Goal: Information Seeking & Learning: Learn about a topic

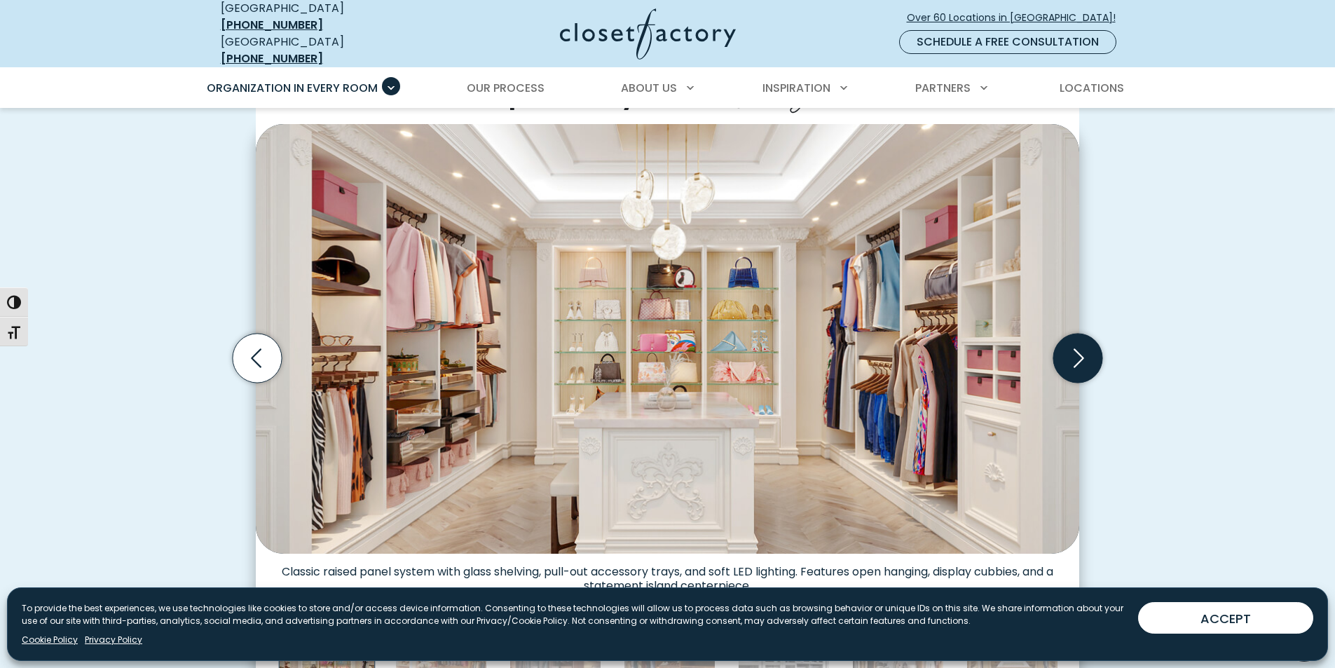
click at [1076, 344] on icon "Next slide" at bounding box center [1077, 358] width 49 height 49
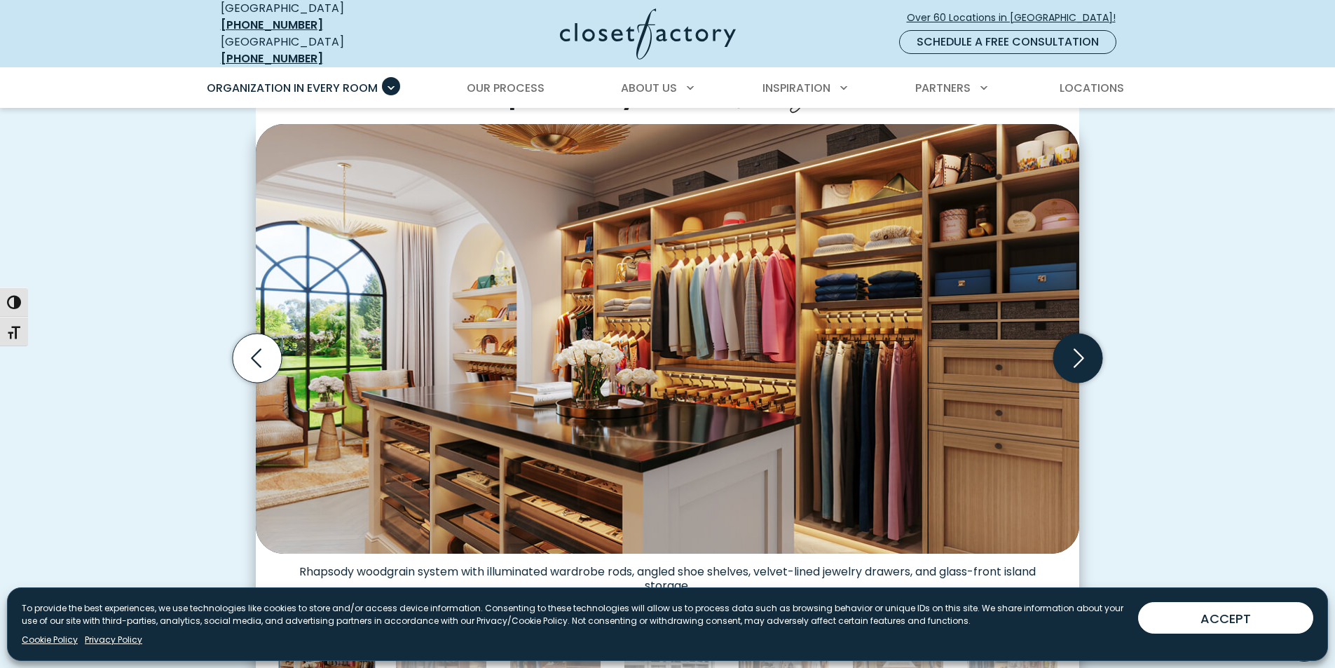
click at [1069, 343] on icon "Next slide" at bounding box center [1077, 358] width 49 height 49
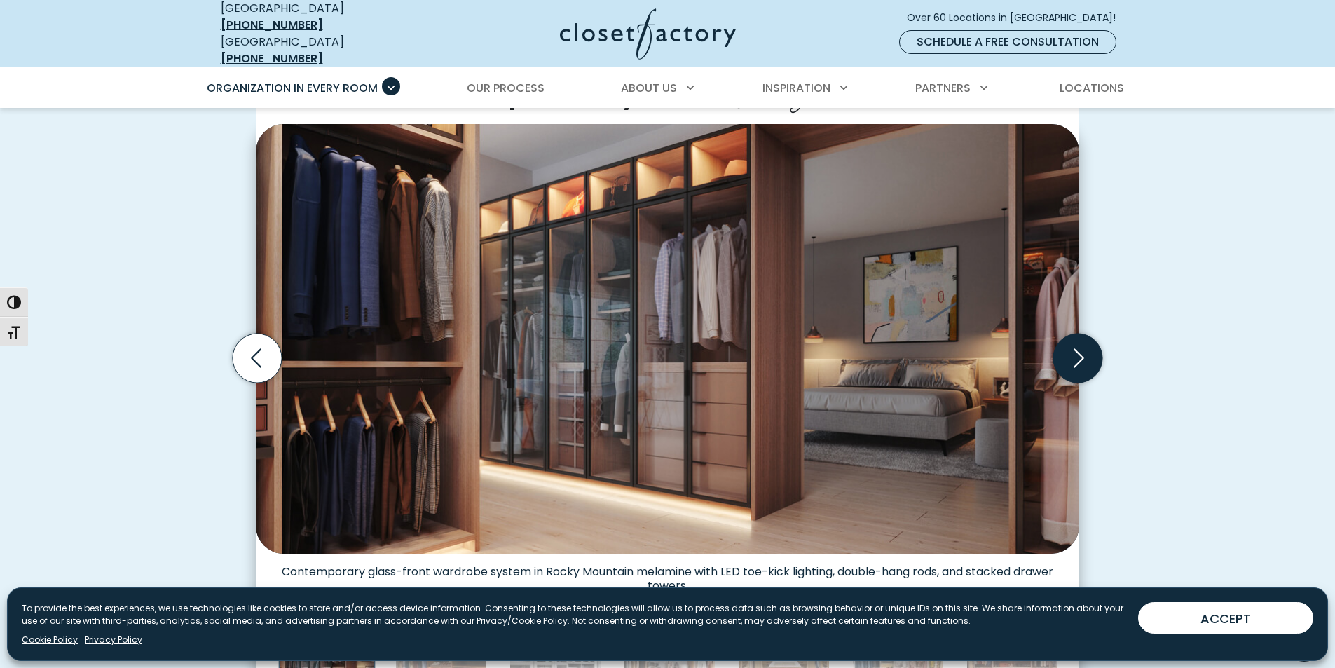
click at [1068, 345] on icon "Next slide" at bounding box center [1077, 358] width 49 height 49
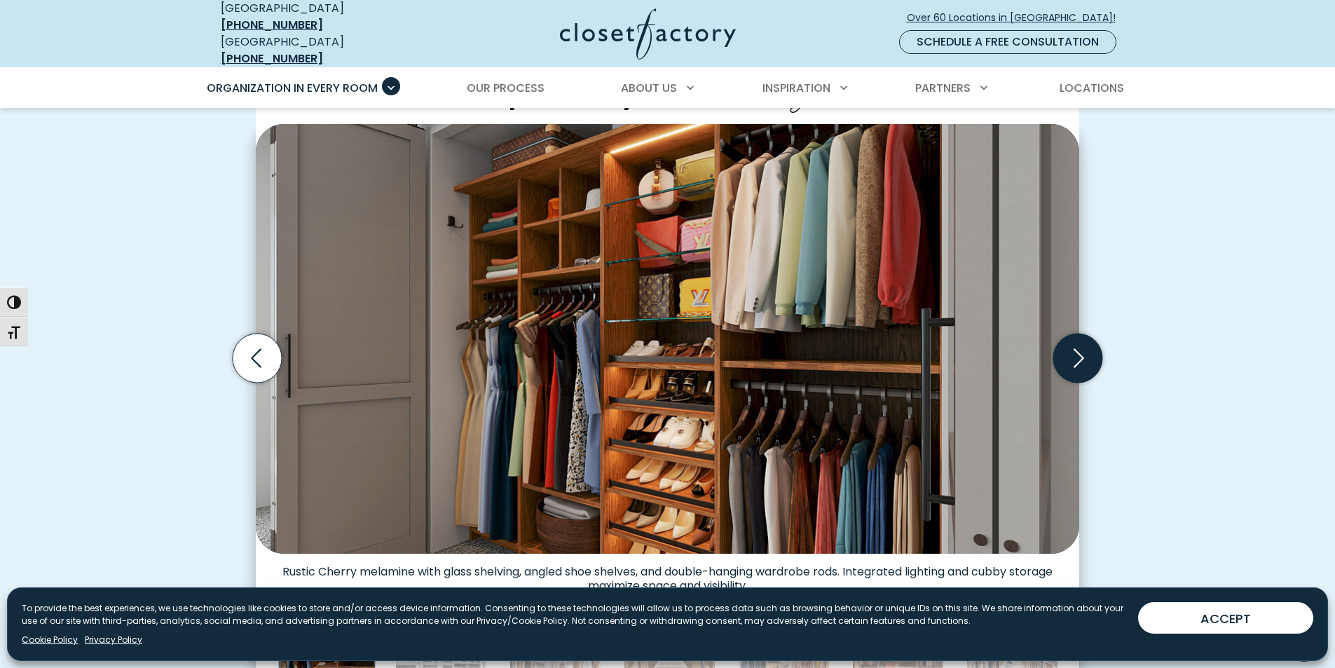
click at [1076, 345] on icon "Next slide" at bounding box center [1077, 358] width 49 height 49
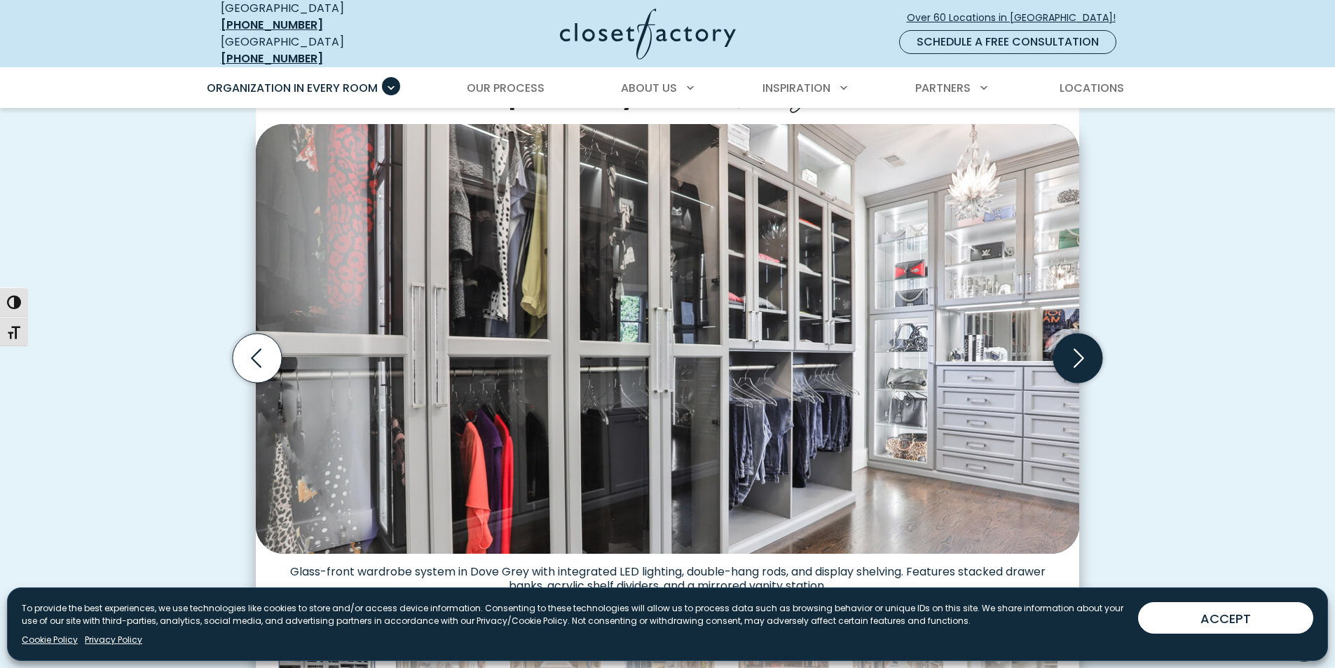
click at [1071, 353] on icon "Next slide" at bounding box center [1077, 358] width 49 height 49
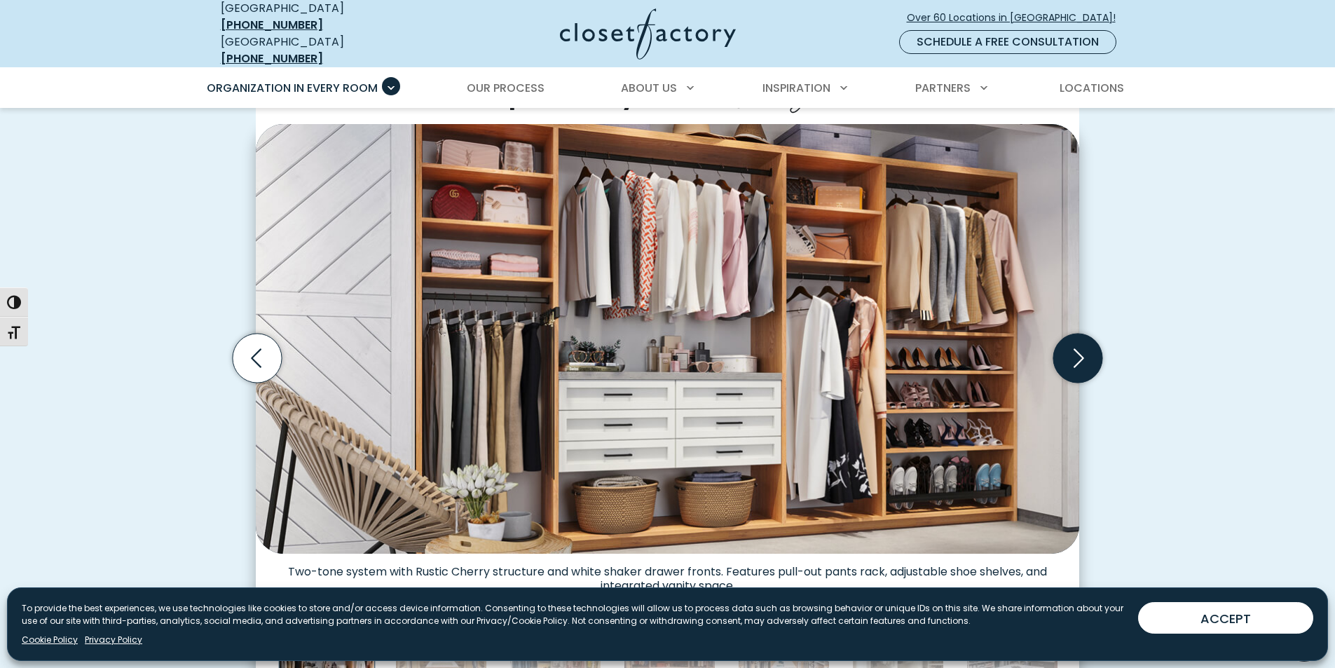
click at [1071, 353] on icon "Next slide" at bounding box center [1077, 358] width 49 height 49
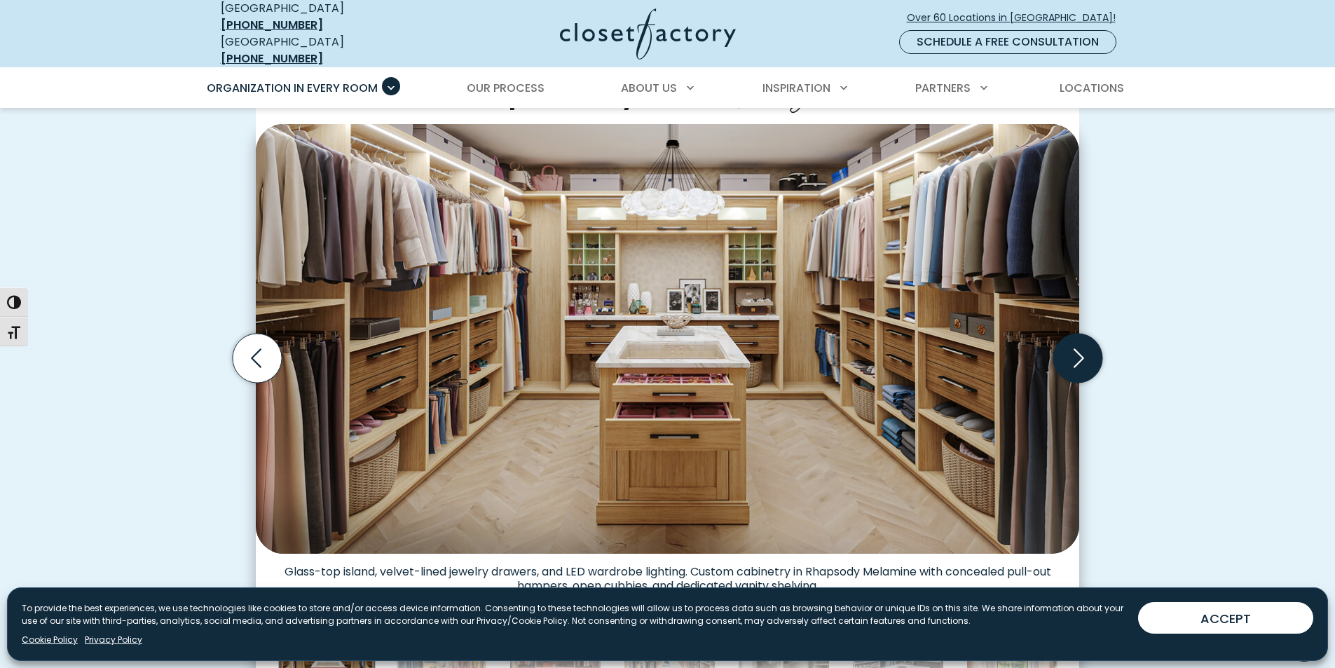
click at [1073, 353] on icon "Next slide" at bounding box center [1077, 358] width 49 height 49
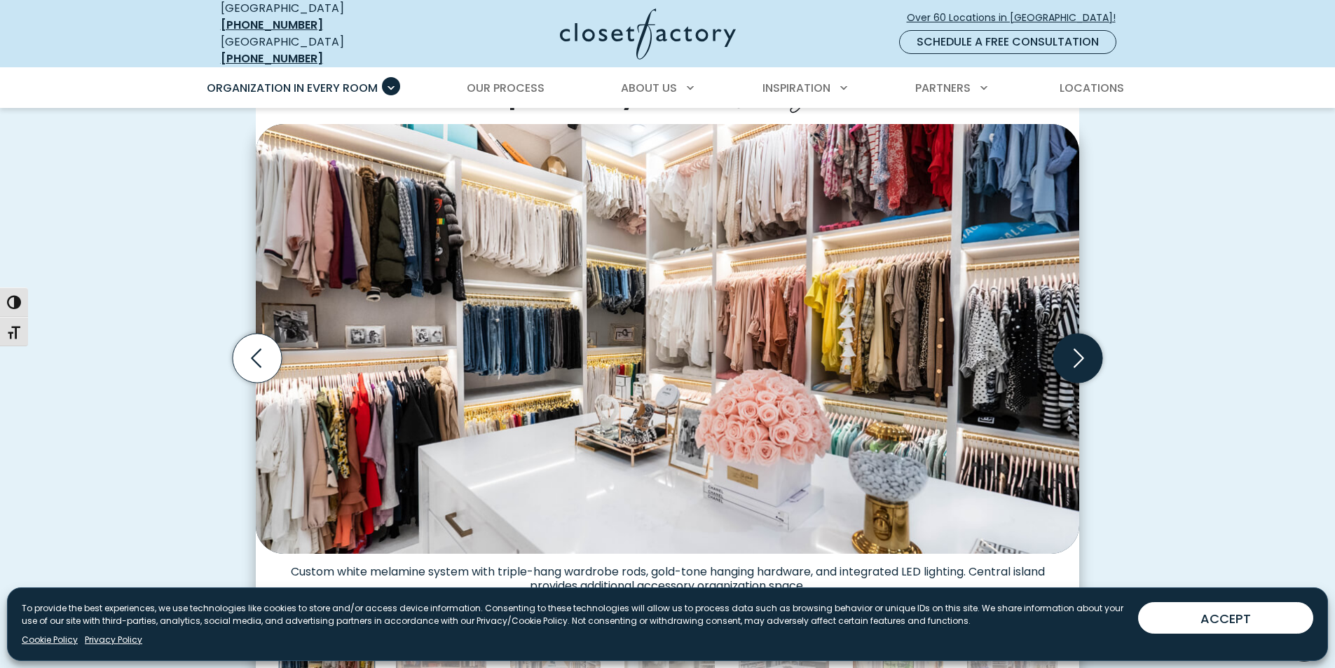
click at [1073, 353] on icon "Next slide" at bounding box center [1077, 358] width 49 height 49
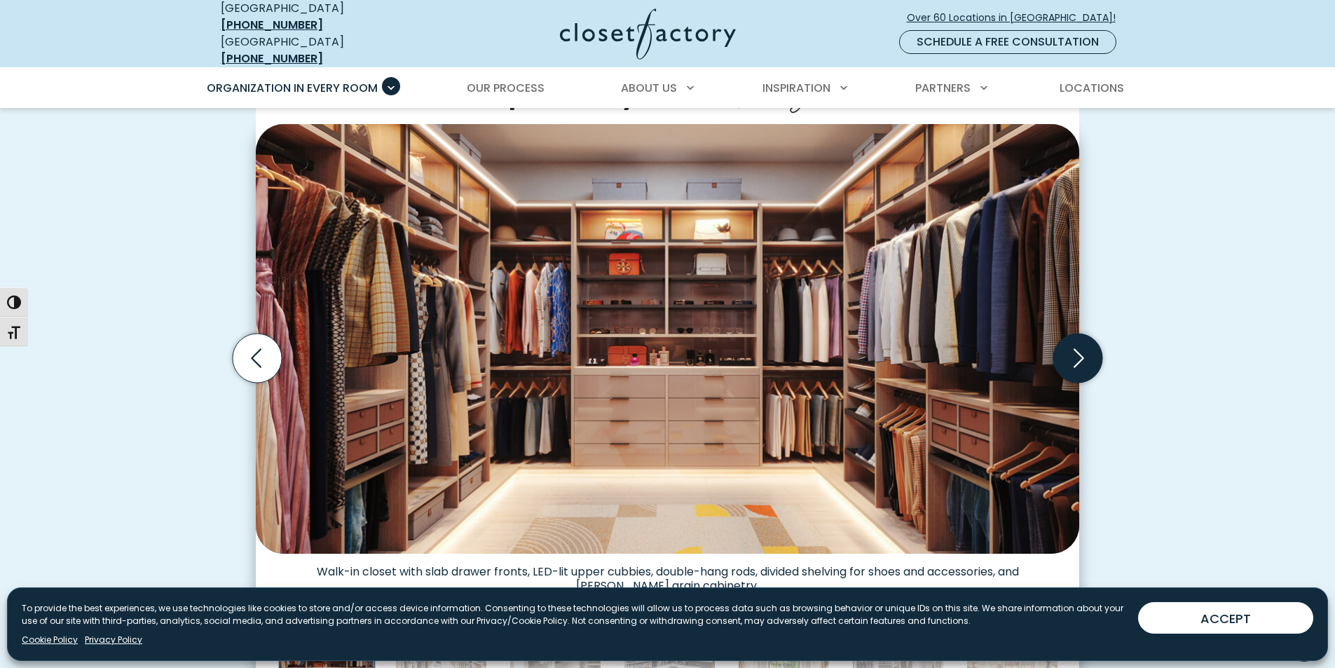
click at [1073, 353] on icon "Next slide" at bounding box center [1077, 358] width 49 height 49
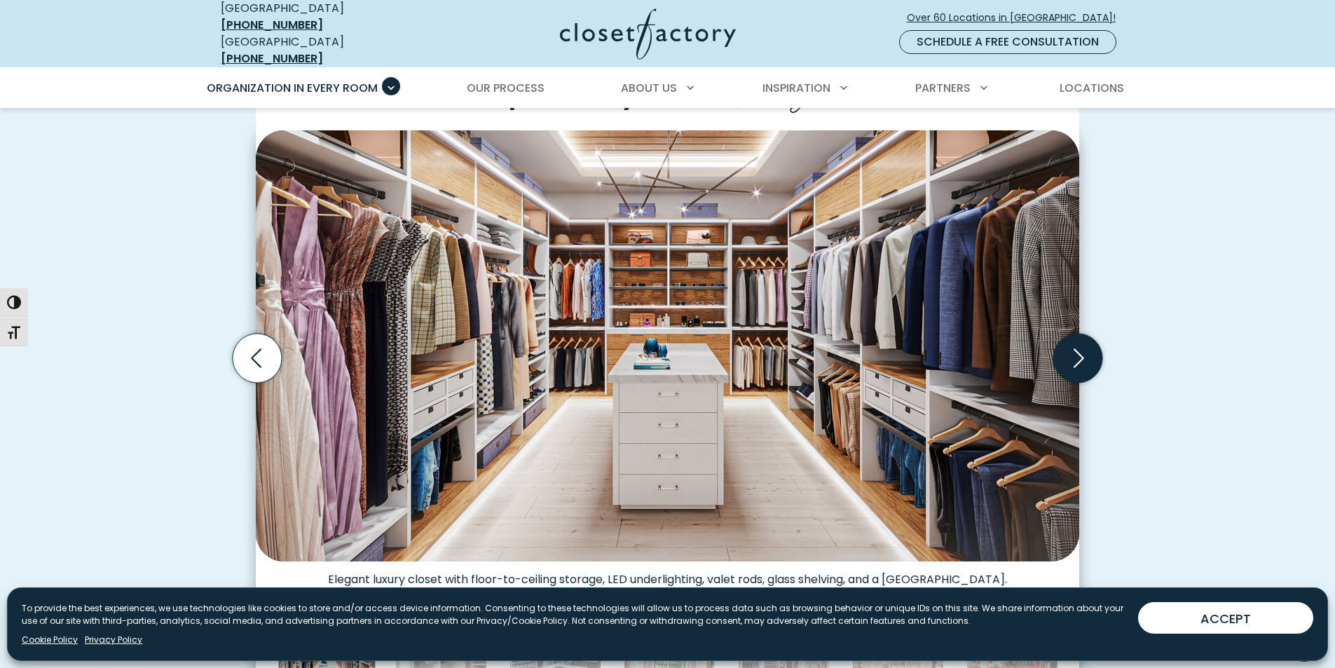
click at [1073, 353] on icon "Next slide" at bounding box center [1077, 358] width 49 height 49
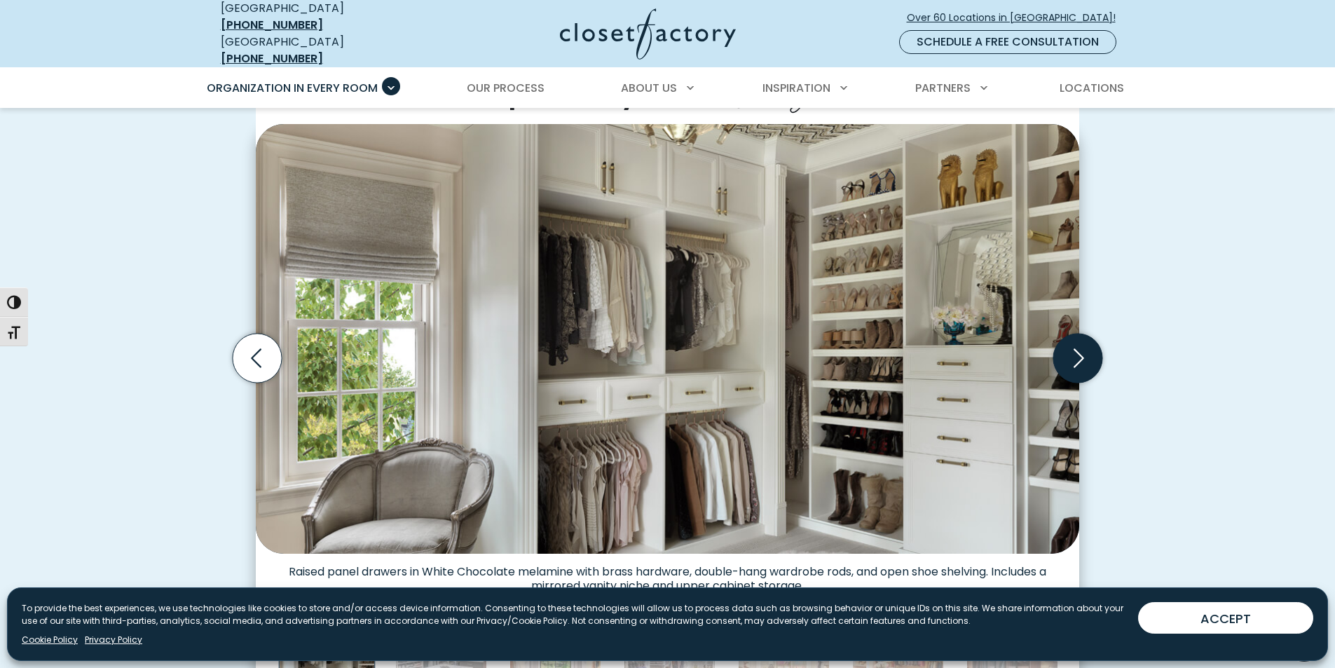
click at [1076, 348] on icon "Next slide" at bounding box center [1077, 358] width 49 height 49
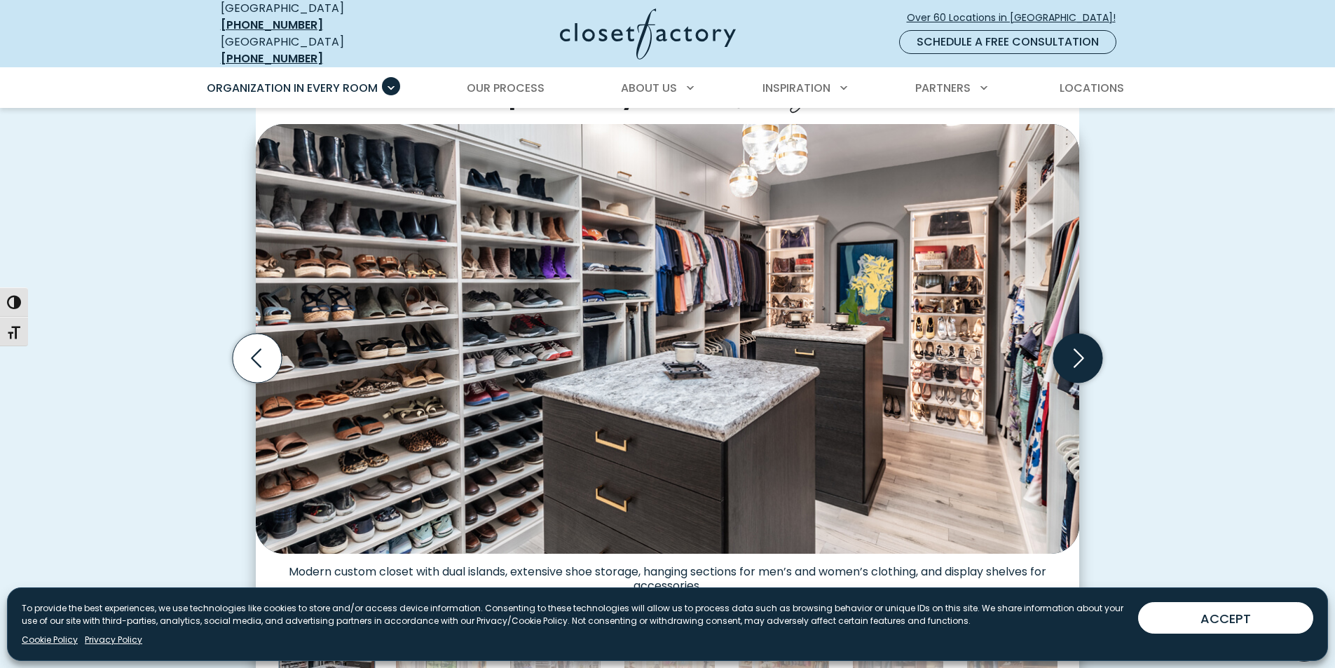
click at [1081, 350] on icon "Next slide" at bounding box center [1078, 358] width 11 height 19
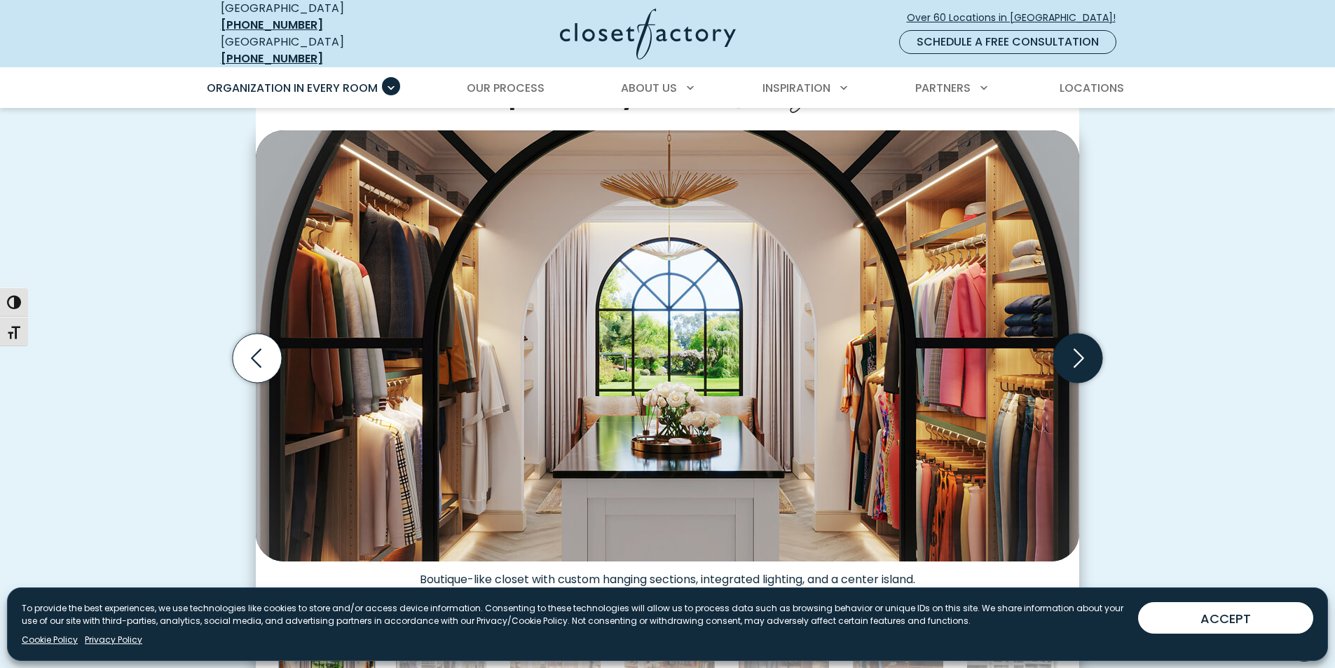
click at [1081, 350] on icon "Next slide" at bounding box center [1078, 358] width 11 height 19
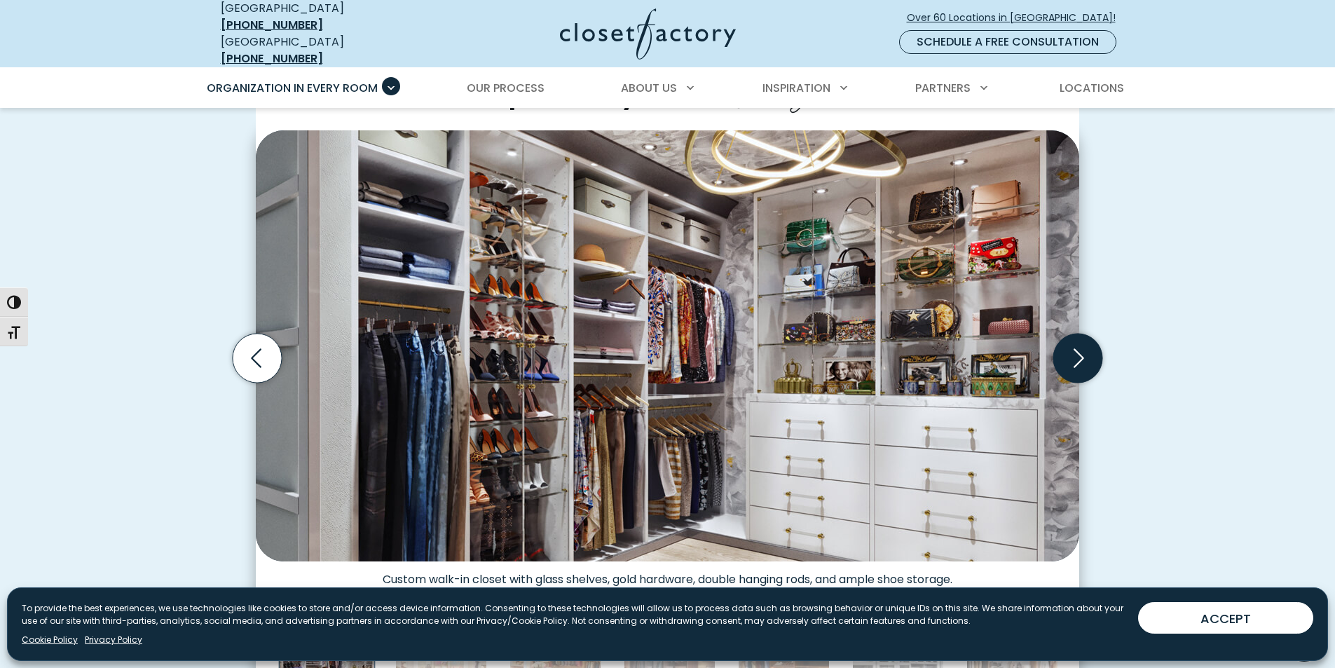
click at [1081, 350] on icon "Next slide" at bounding box center [1078, 358] width 11 height 19
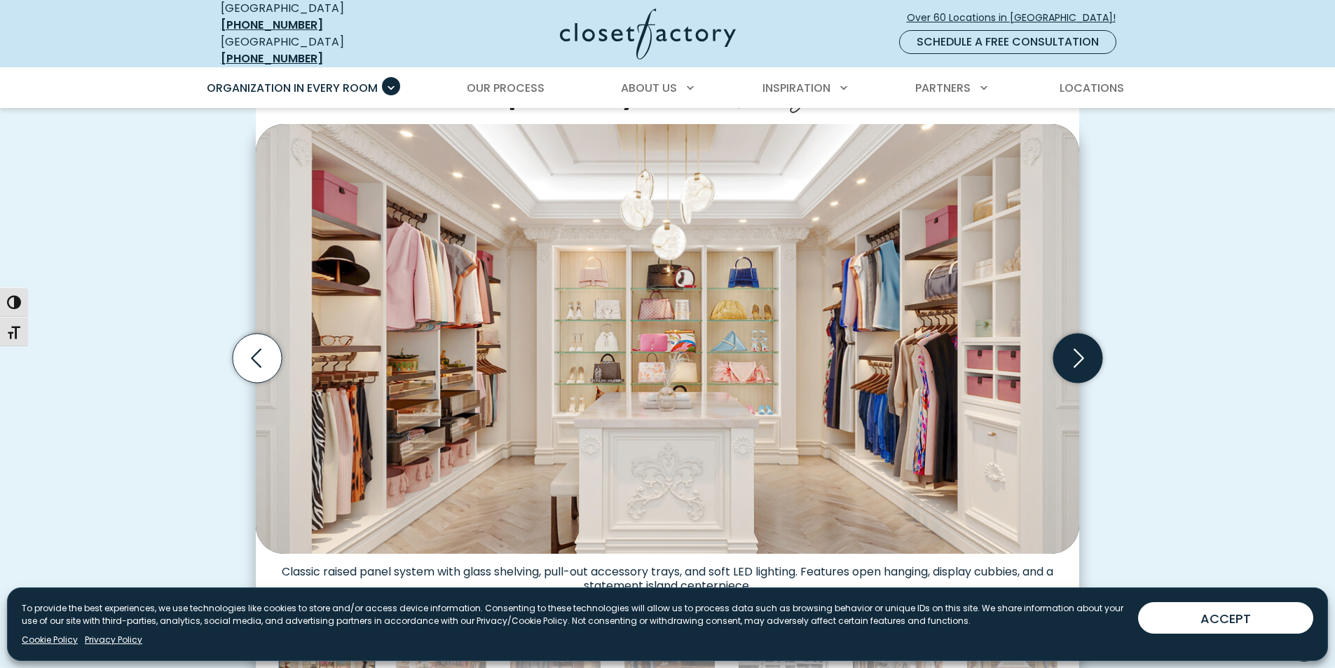
click at [1081, 350] on icon "Next slide" at bounding box center [1078, 358] width 11 height 19
